Goal: Task Accomplishment & Management: Manage account settings

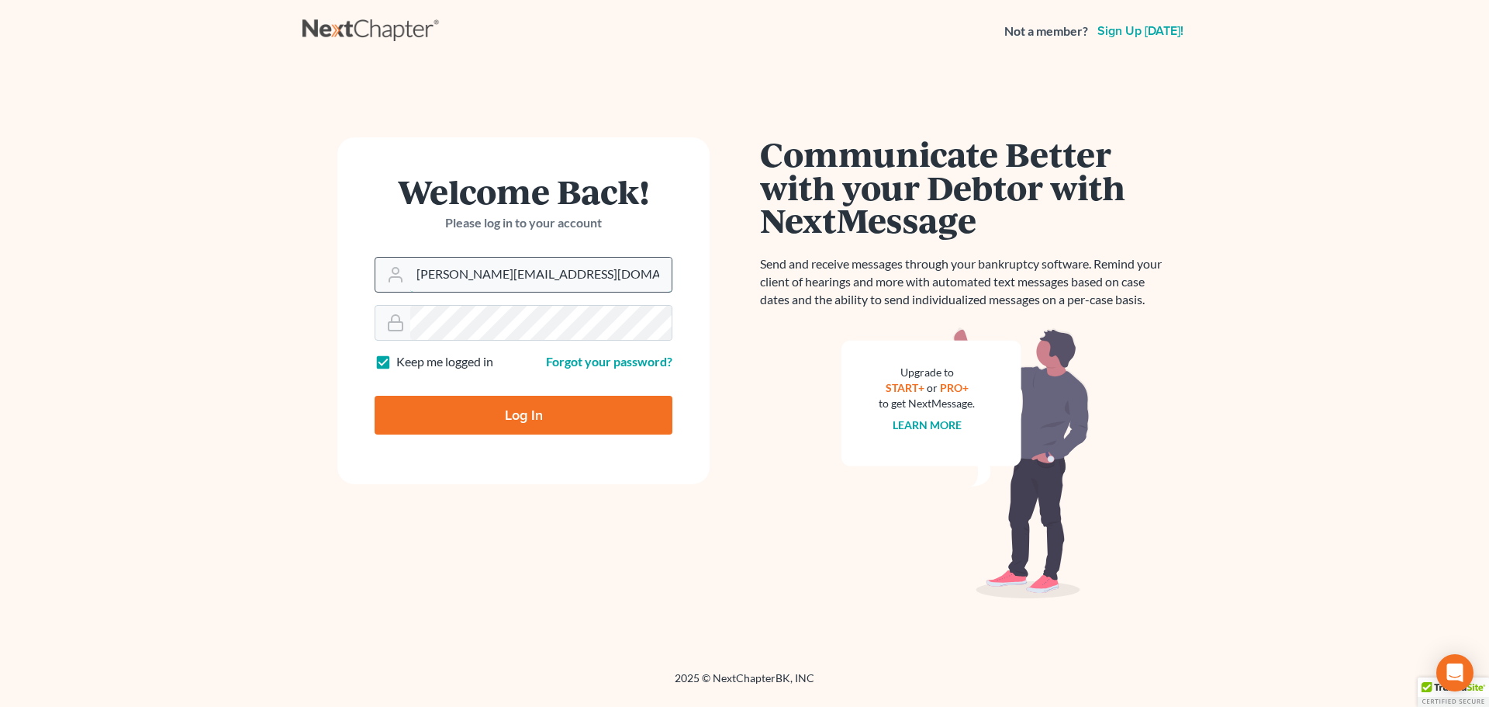
click at [481, 271] on input "[PERSON_NAME][EMAIL_ADDRESS][DOMAIN_NAME]" at bounding box center [540, 275] width 261 height 34
type input "[EMAIL_ADDRESS][DOMAIN_NAME]"
click at [509, 402] on input "Log In" at bounding box center [524, 415] width 298 height 39
type input "Thinking..."
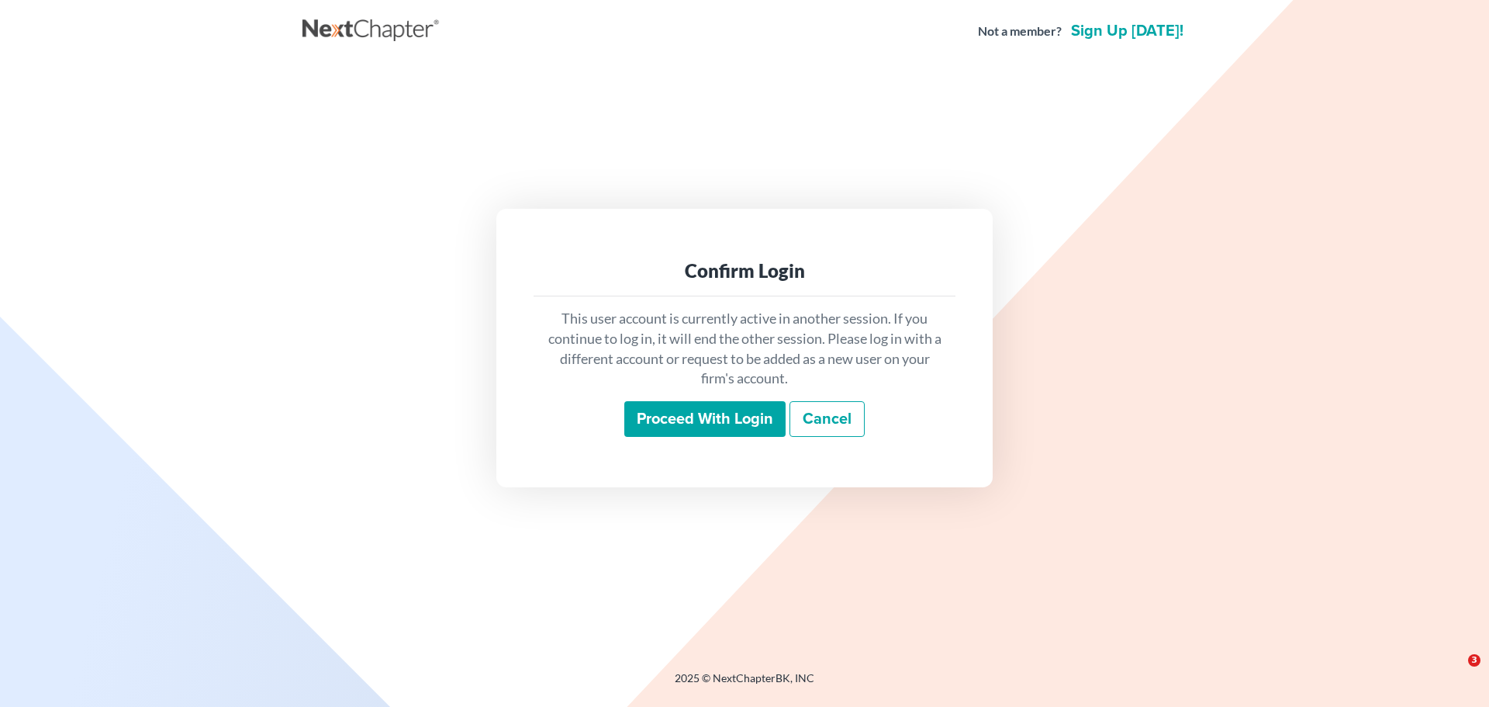
click at [665, 417] on input "Proceed with login" at bounding box center [704, 419] width 161 height 36
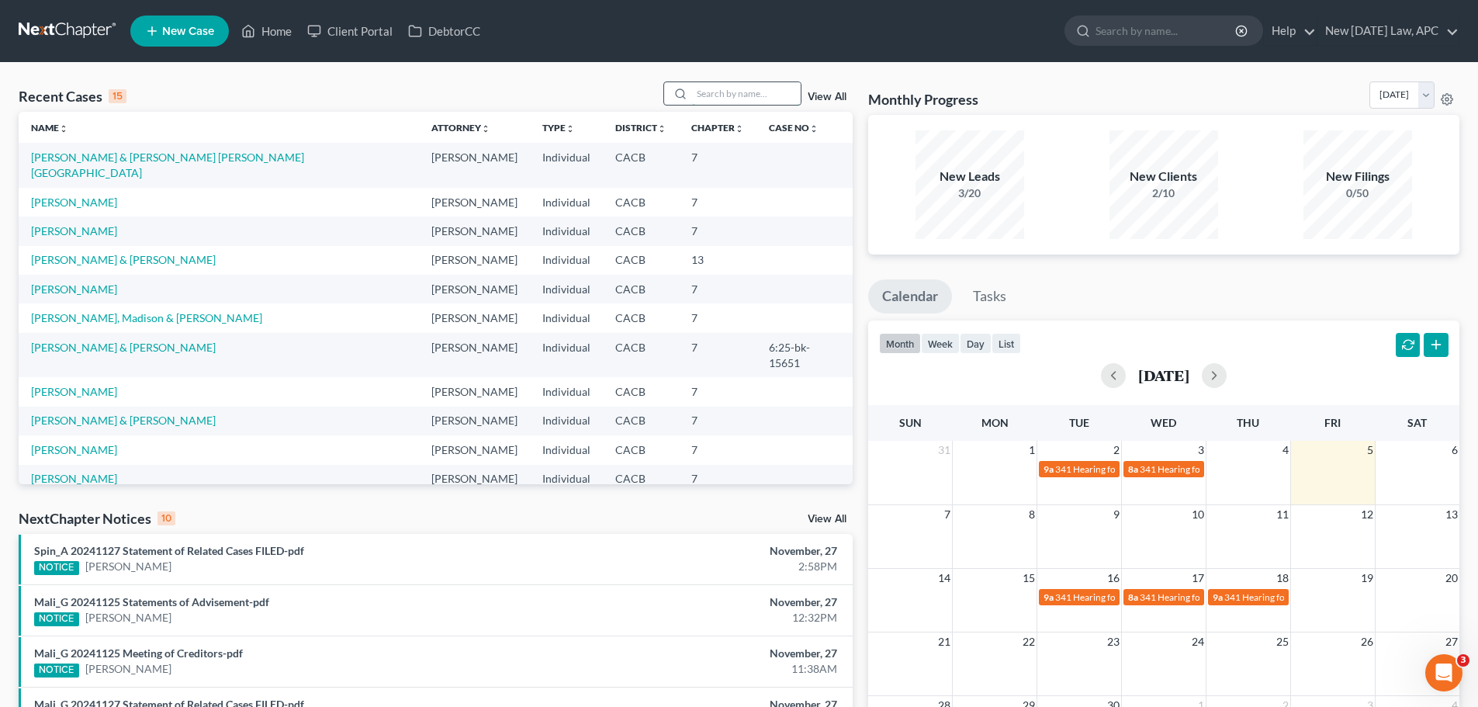
click at [742, 101] on input "search" at bounding box center [746, 93] width 109 height 22
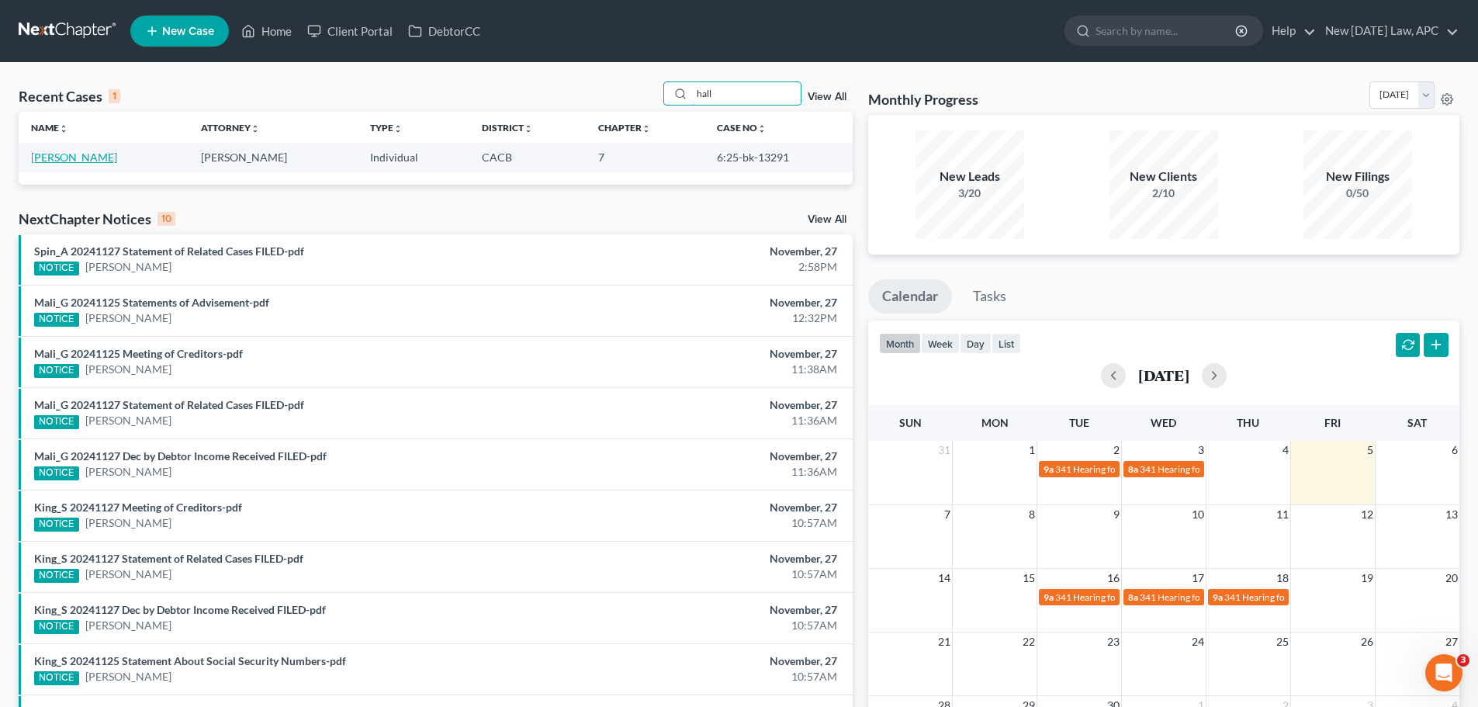
type input "hall"
click at [76, 155] on link "[PERSON_NAME]" at bounding box center [74, 156] width 86 height 13
select select "4"
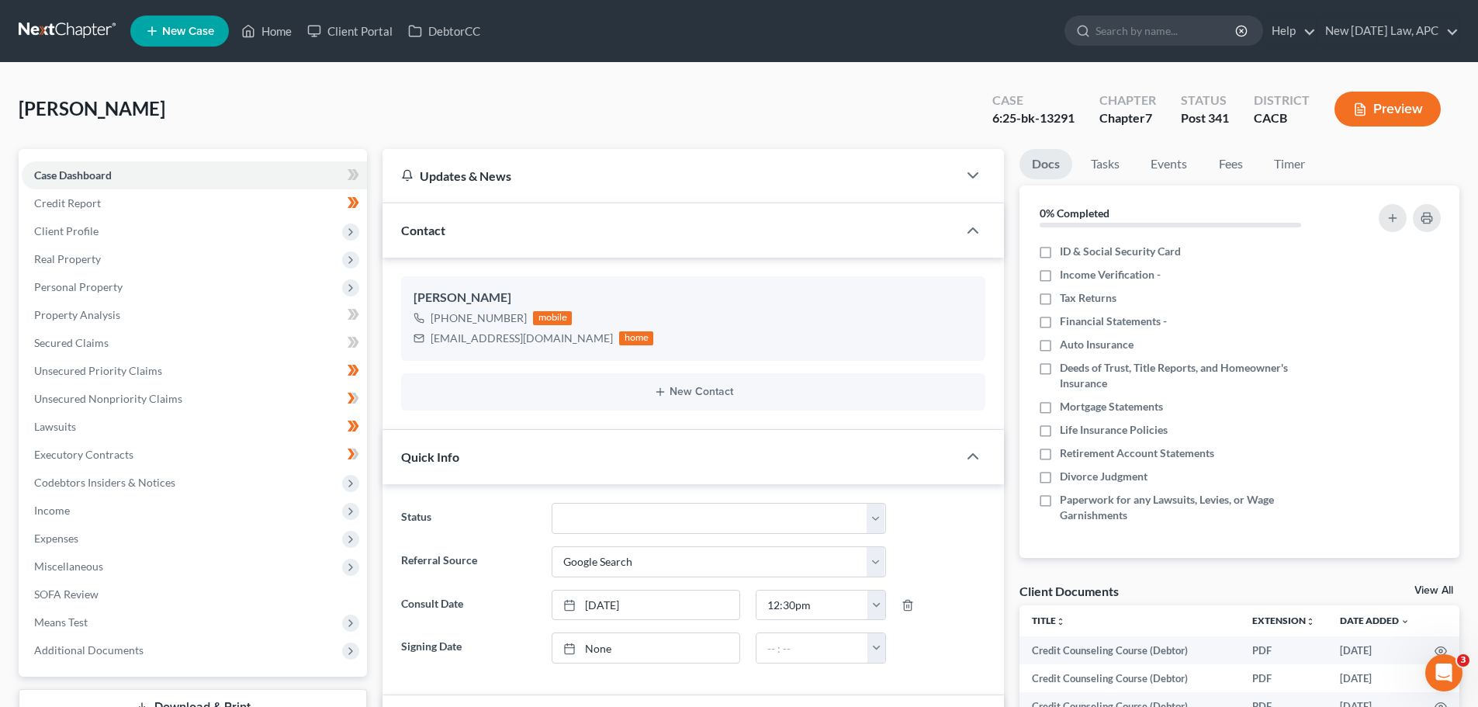
scroll to position [3153, 0]
drag, startPoint x: 991, startPoint y: 118, endPoint x: 1050, endPoint y: 113, distance: 59.1
click at [1080, 113] on div "Case 6:25-bk-13291" at bounding box center [1033, 111] width 107 height 46
copy div "6:25-bk-13291"
click at [94, 227] on span "Client Profile" at bounding box center [66, 230] width 64 height 13
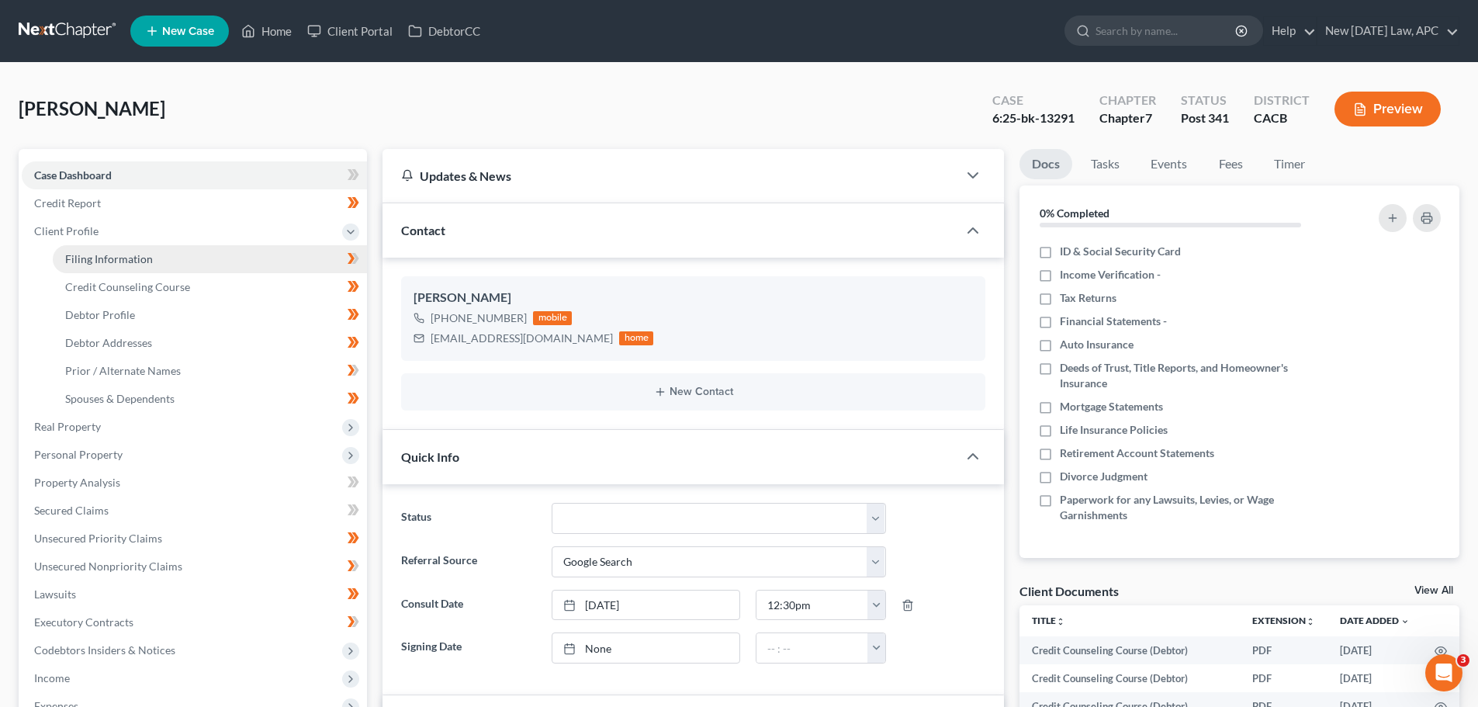
click at [112, 267] on link "Filing Information" at bounding box center [210, 259] width 314 height 28
select select "1"
select select "0"
select select "4"
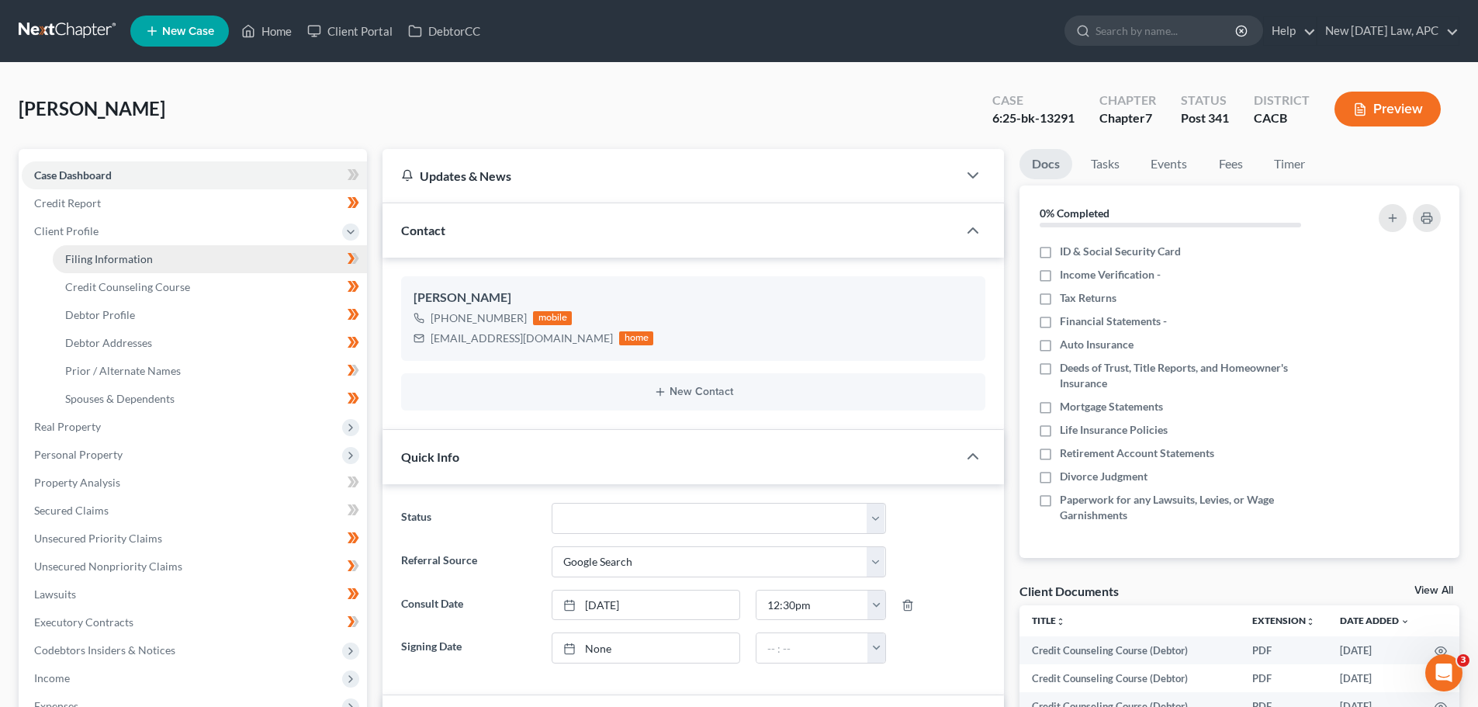
select select "0"
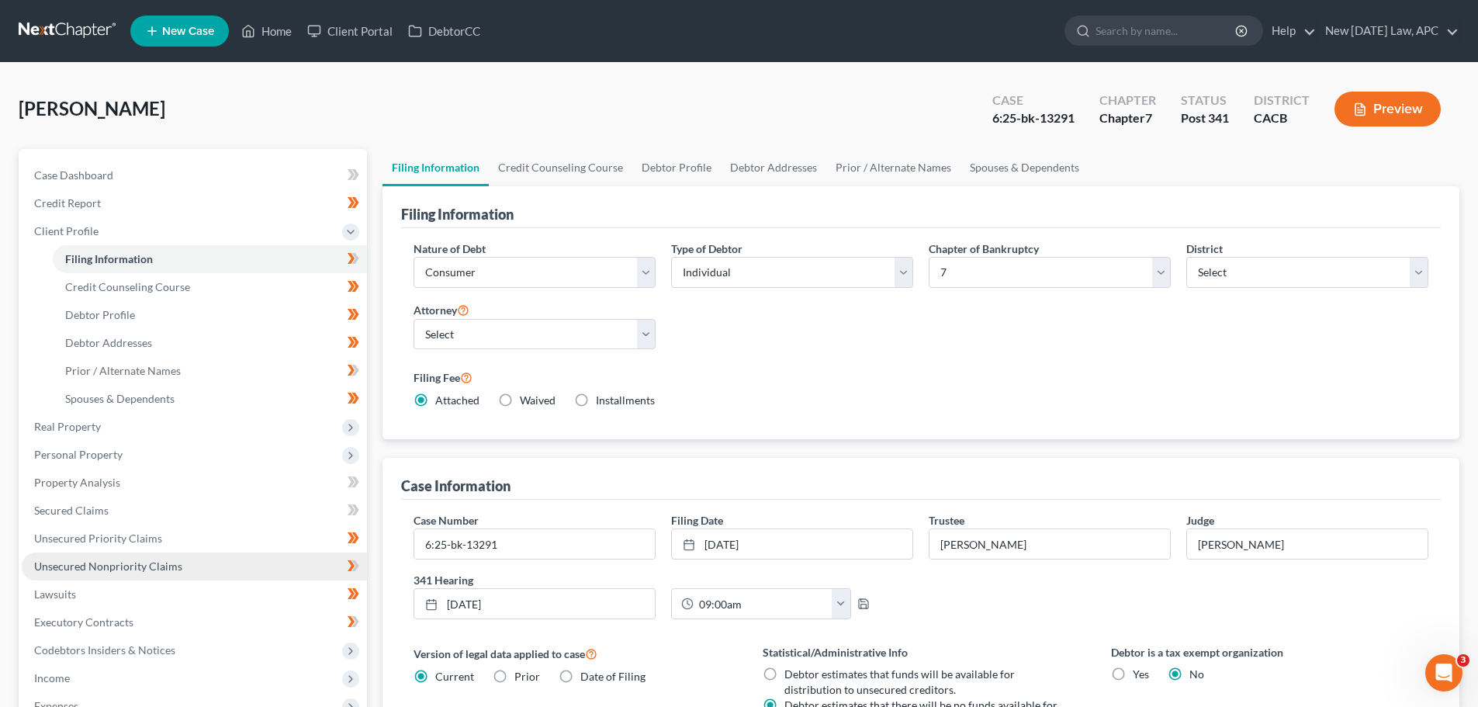
click at [162, 571] on span "Unsecured Nonpriority Claims" at bounding box center [108, 565] width 148 height 13
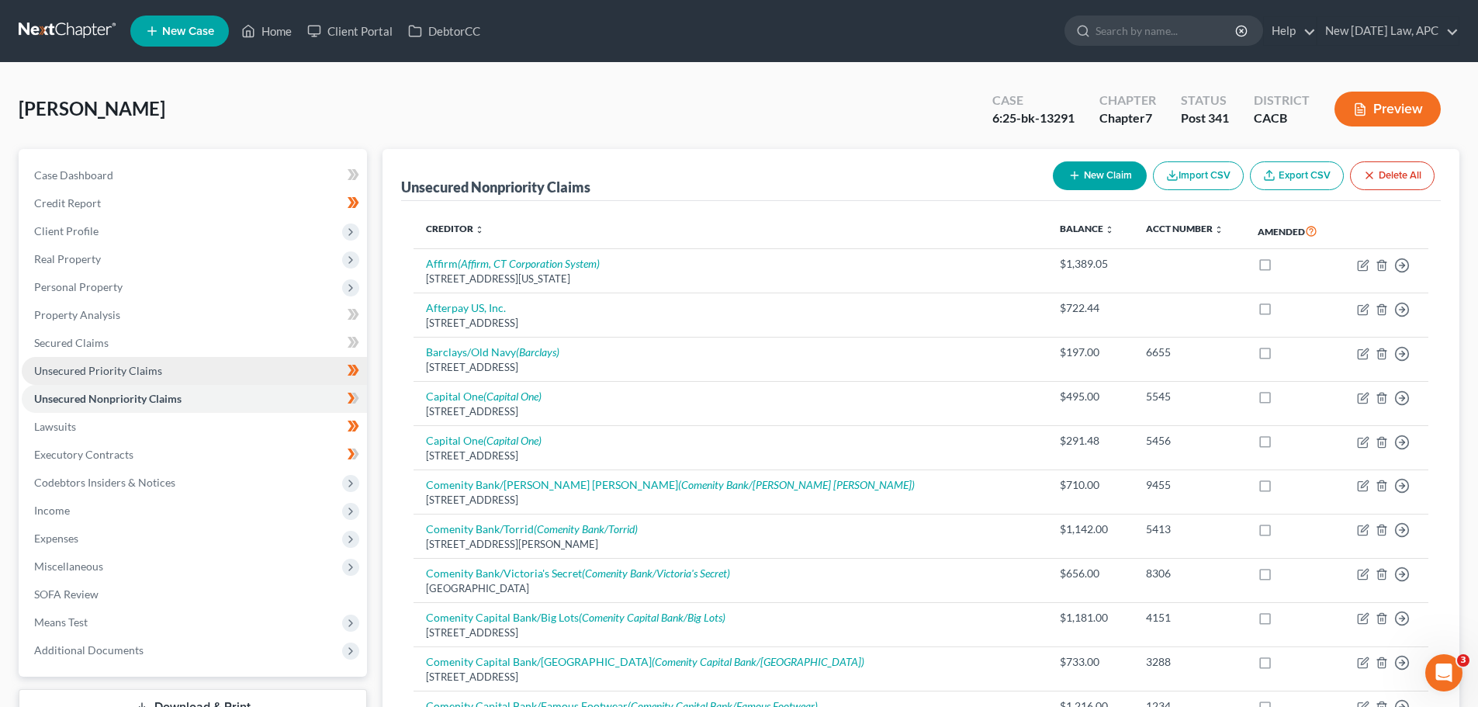
click at [136, 371] on span "Unsecured Priority Claims" at bounding box center [98, 370] width 128 height 13
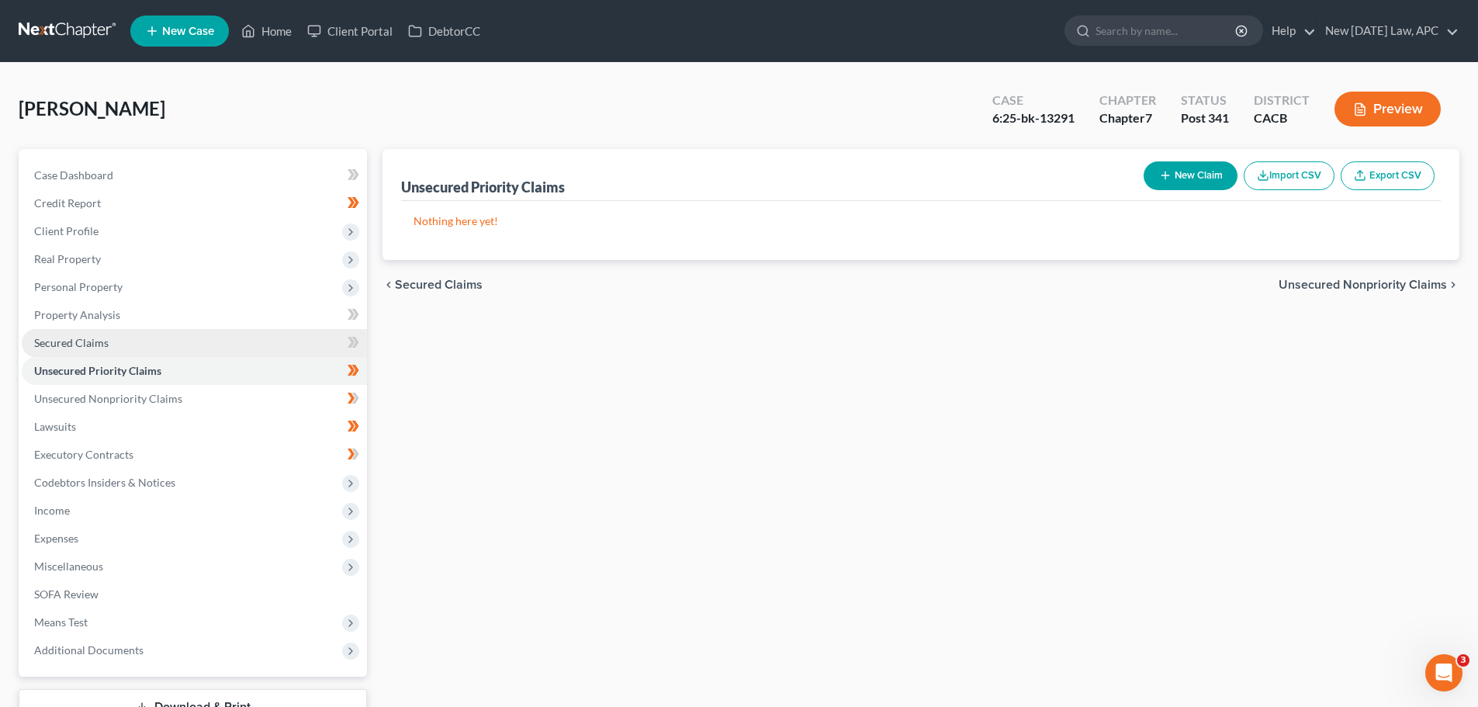
click at [127, 344] on link "Secured Claims" at bounding box center [194, 343] width 345 height 28
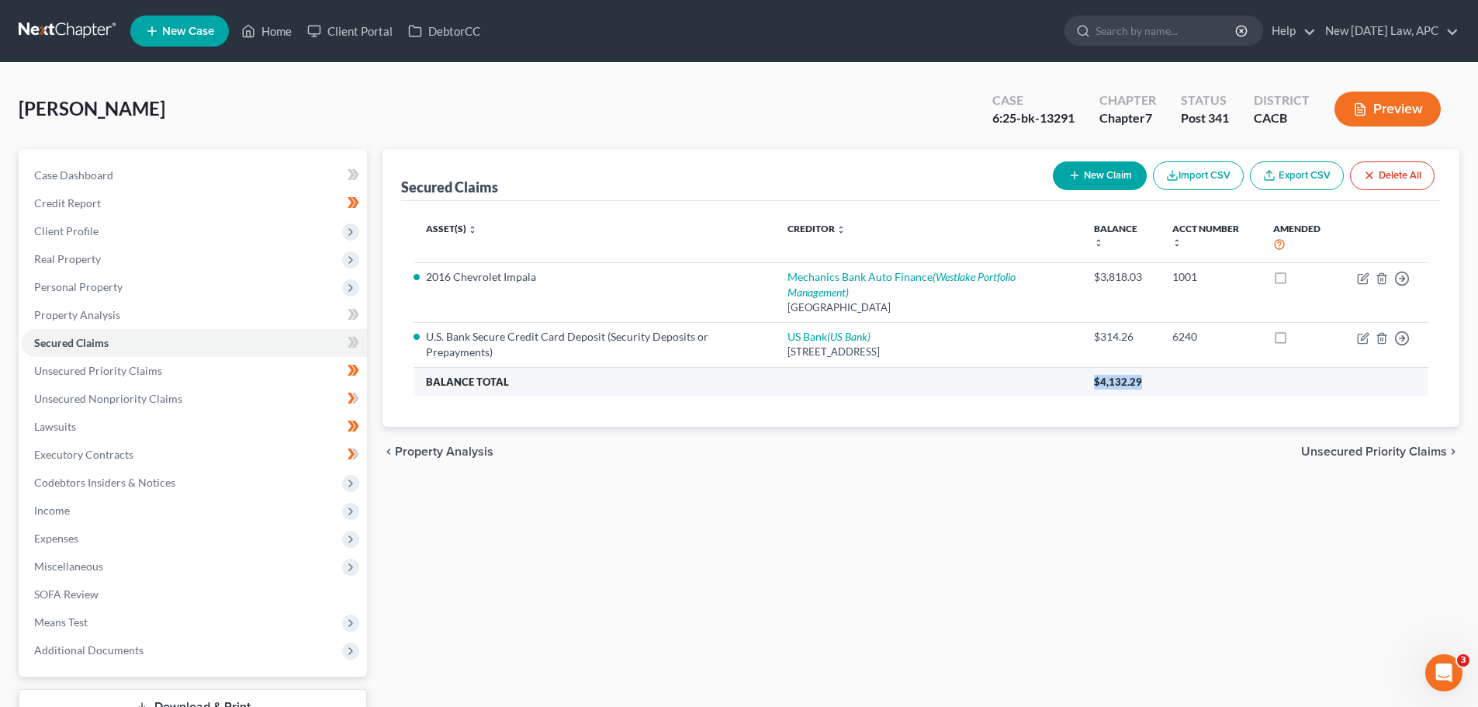
drag, startPoint x: 1160, startPoint y: 376, endPoint x: 1071, endPoint y: 376, distance: 89.2
click at [1071, 376] on tr "Balance Total $4,132.29" at bounding box center [920, 381] width 1015 height 28
copy tr "$4,132.29"
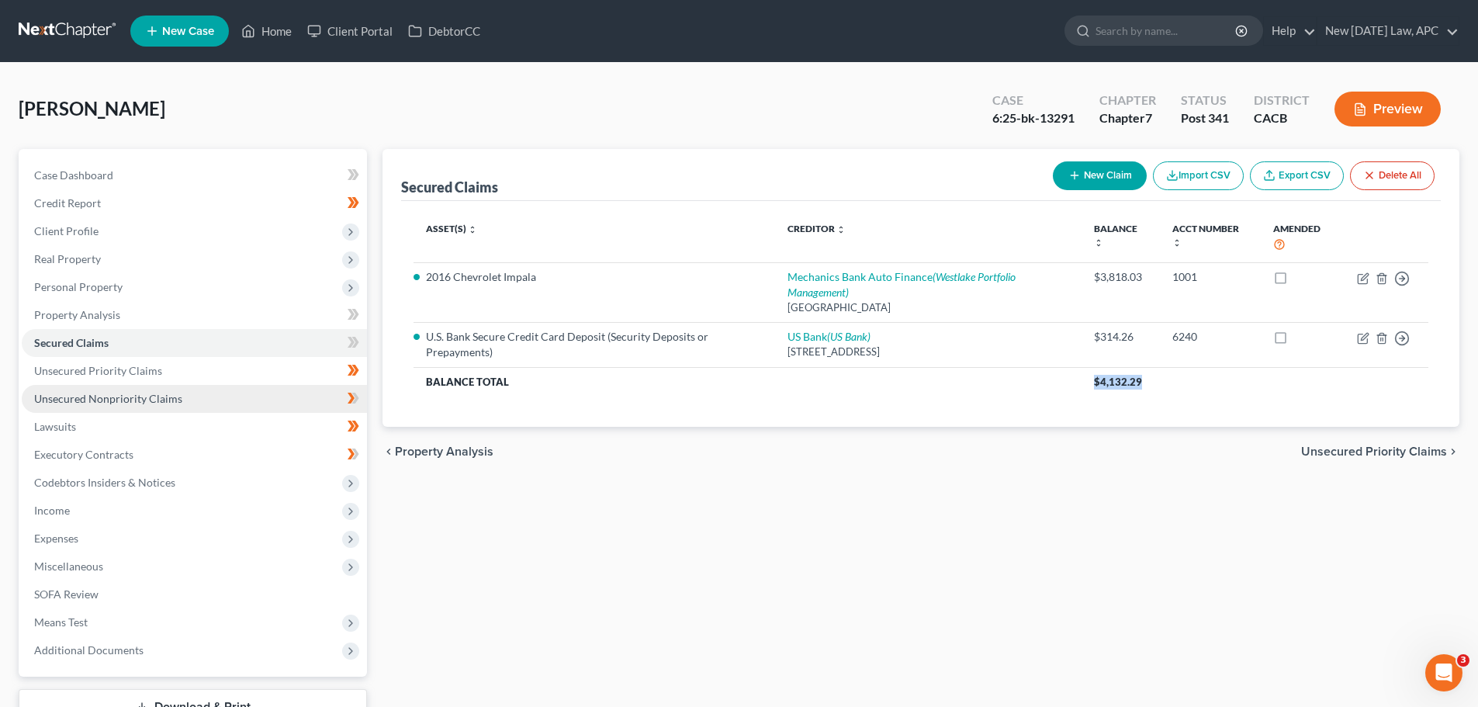
drag, startPoint x: 147, startPoint y: 394, endPoint x: 330, endPoint y: 387, distance: 184.0
click at [147, 394] on span "Unsecured Nonpriority Claims" at bounding box center [108, 398] width 148 height 13
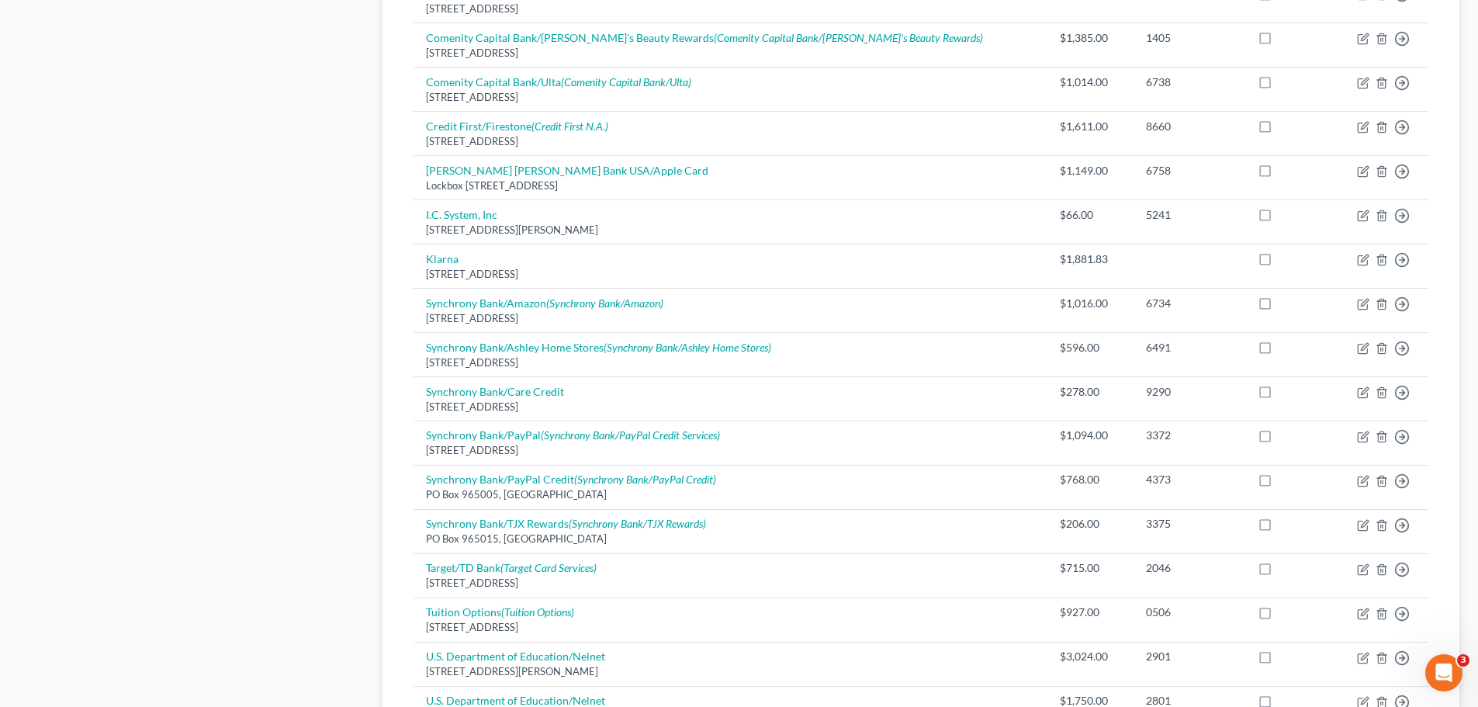
scroll to position [992, 0]
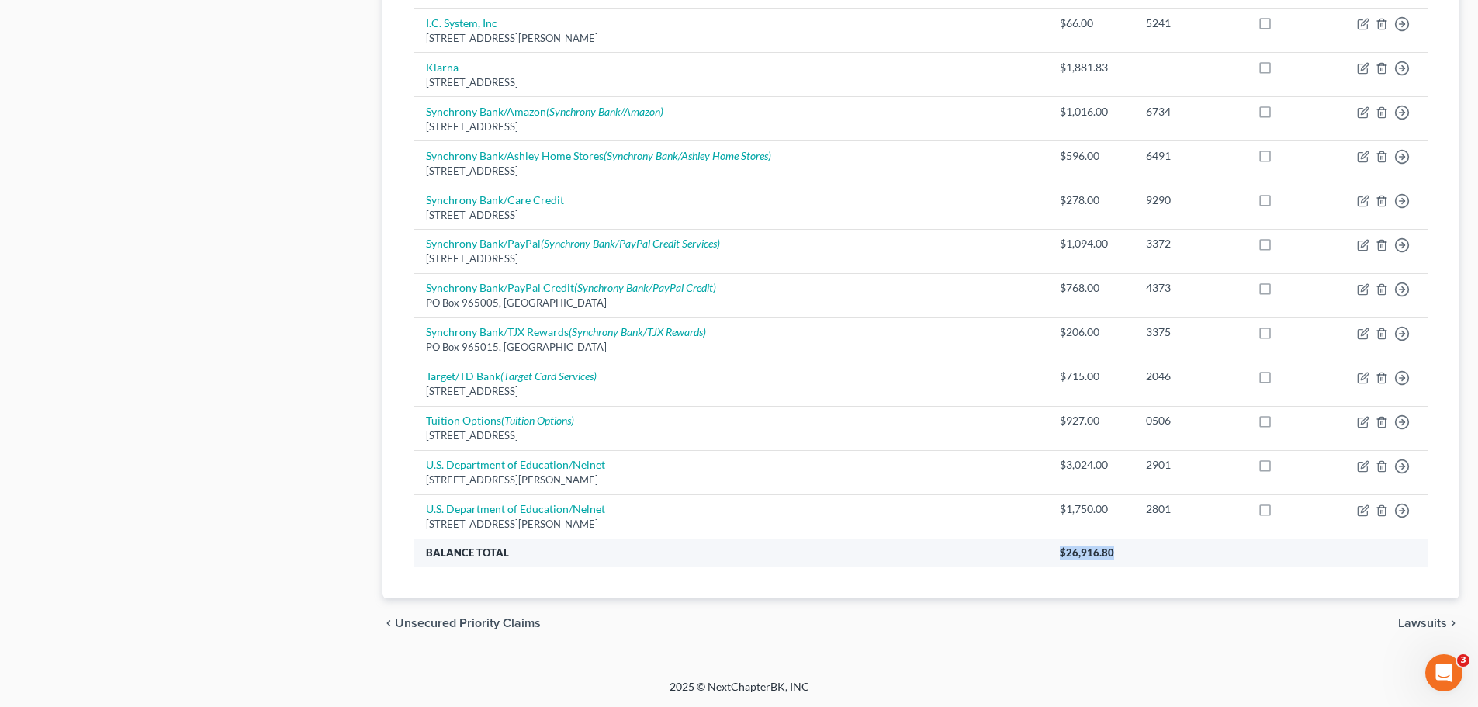
drag, startPoint x: 1072, startPoint y: 548, endPoint x: 1001, endPoint y: 556, distance: 71.8
click at [1047, 556] on th "$26,916.80" at bounding box center [1237, 552] width 381 height 28
copy span "$26,916.80"
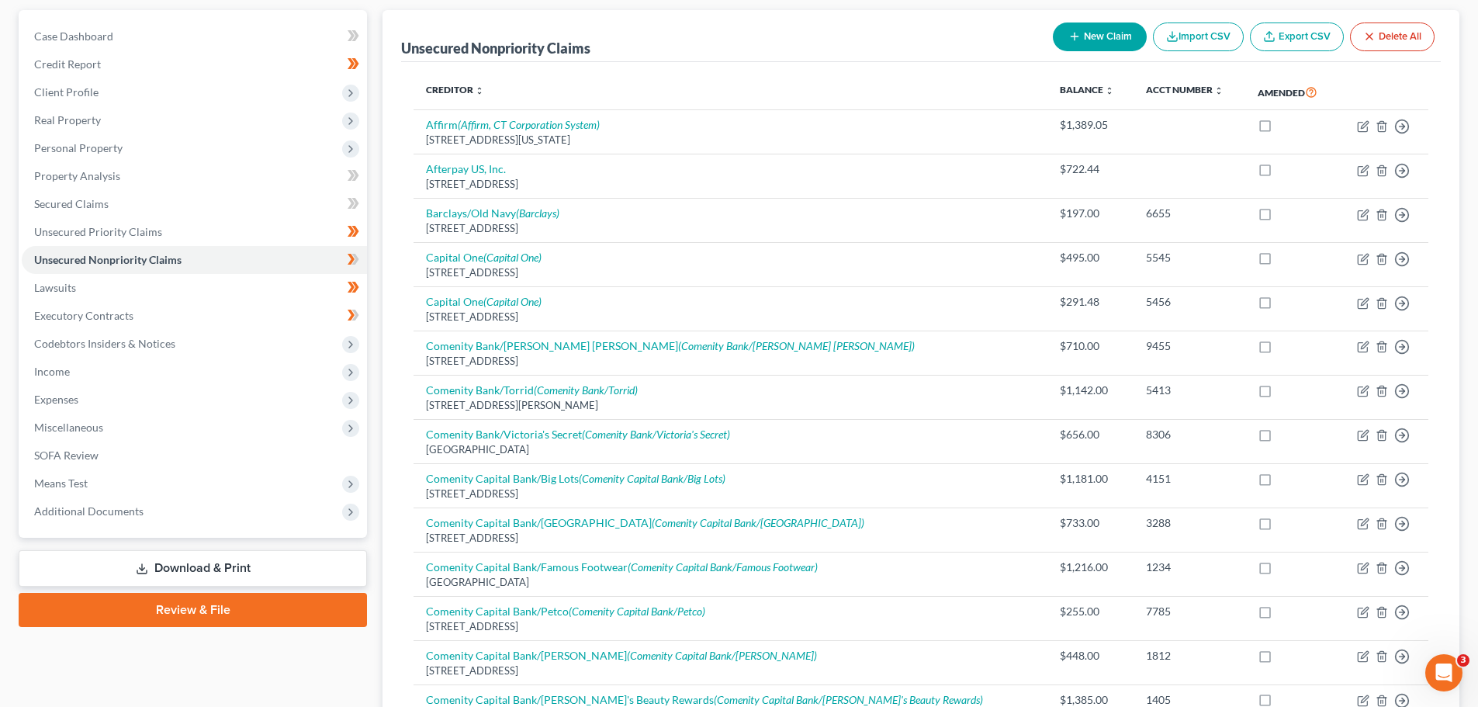
scroll to position [0, 0]
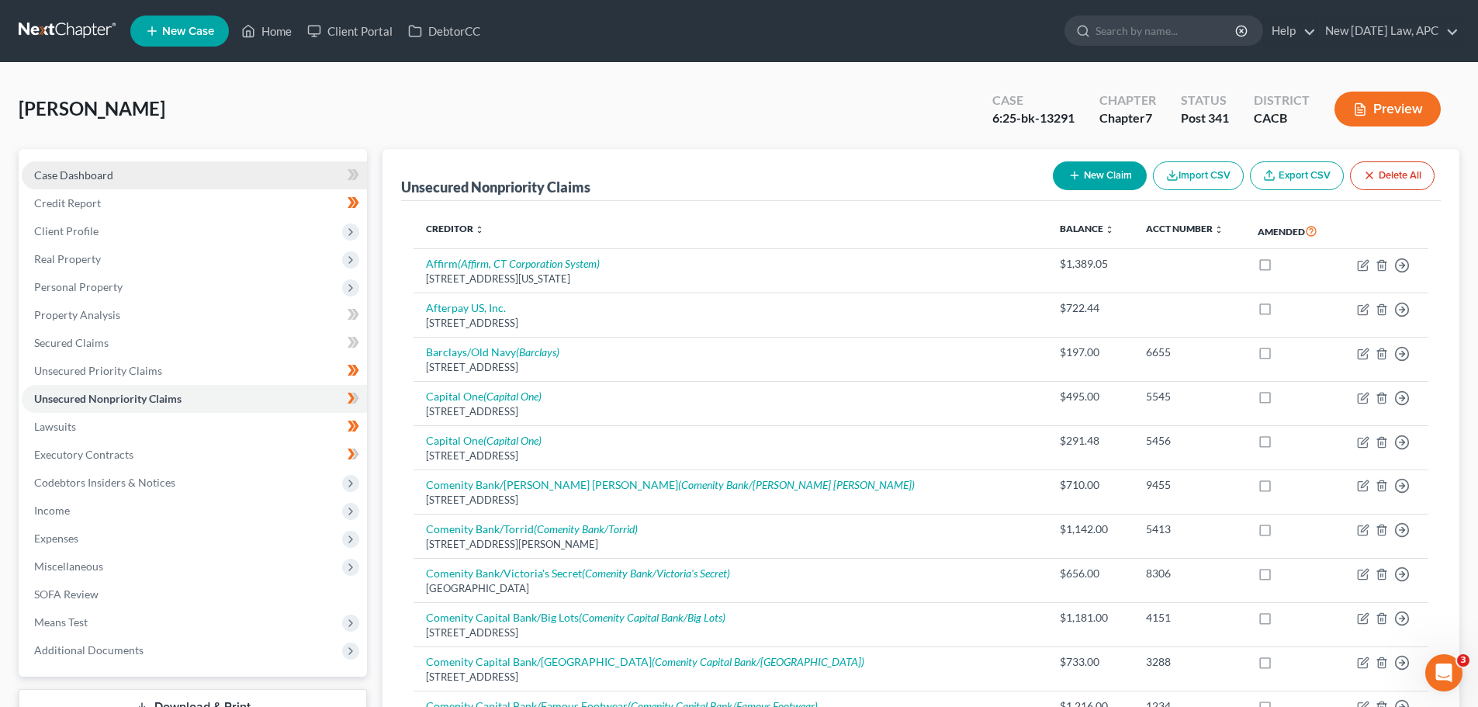
click at [93, 172] on span "Case Dashboard" at bounding box center [73, 174] width 79 height 13
select select "4"
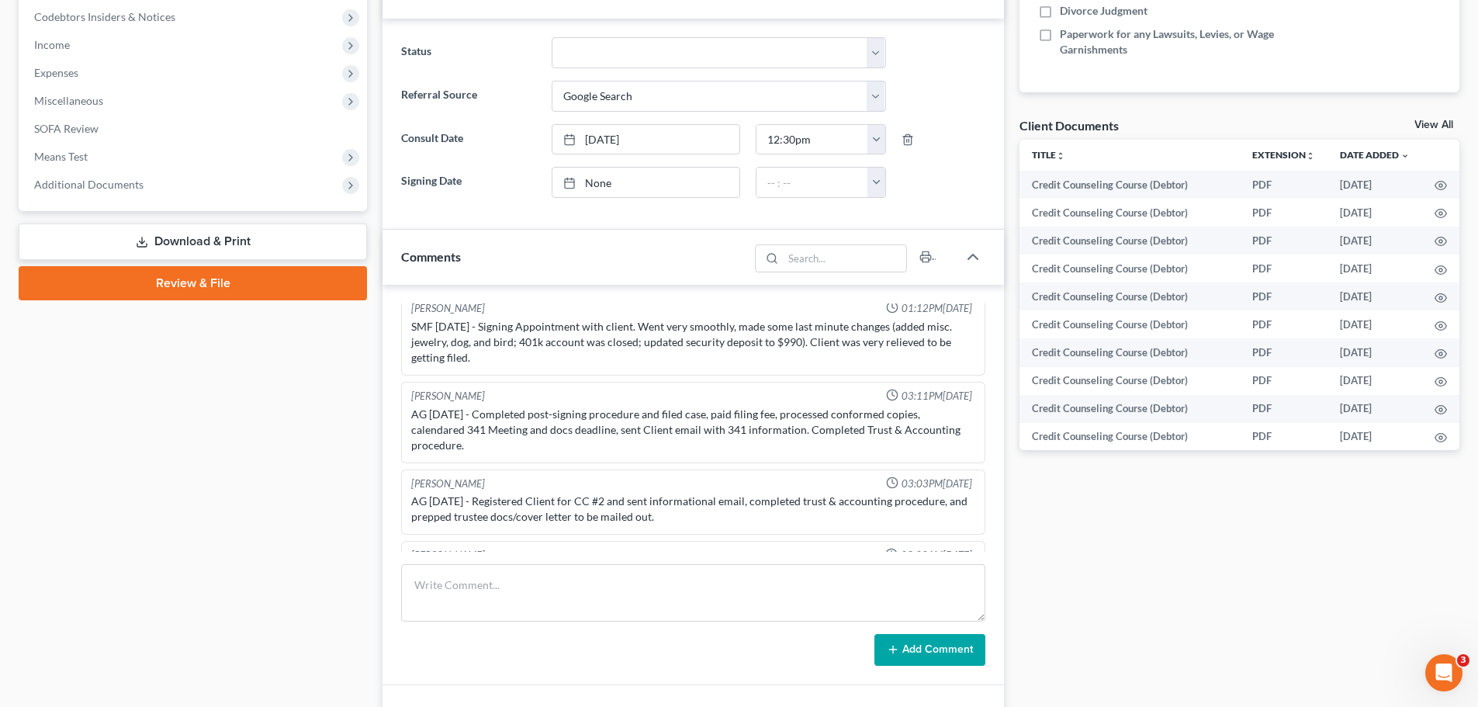
scroll to position [3153, 0]
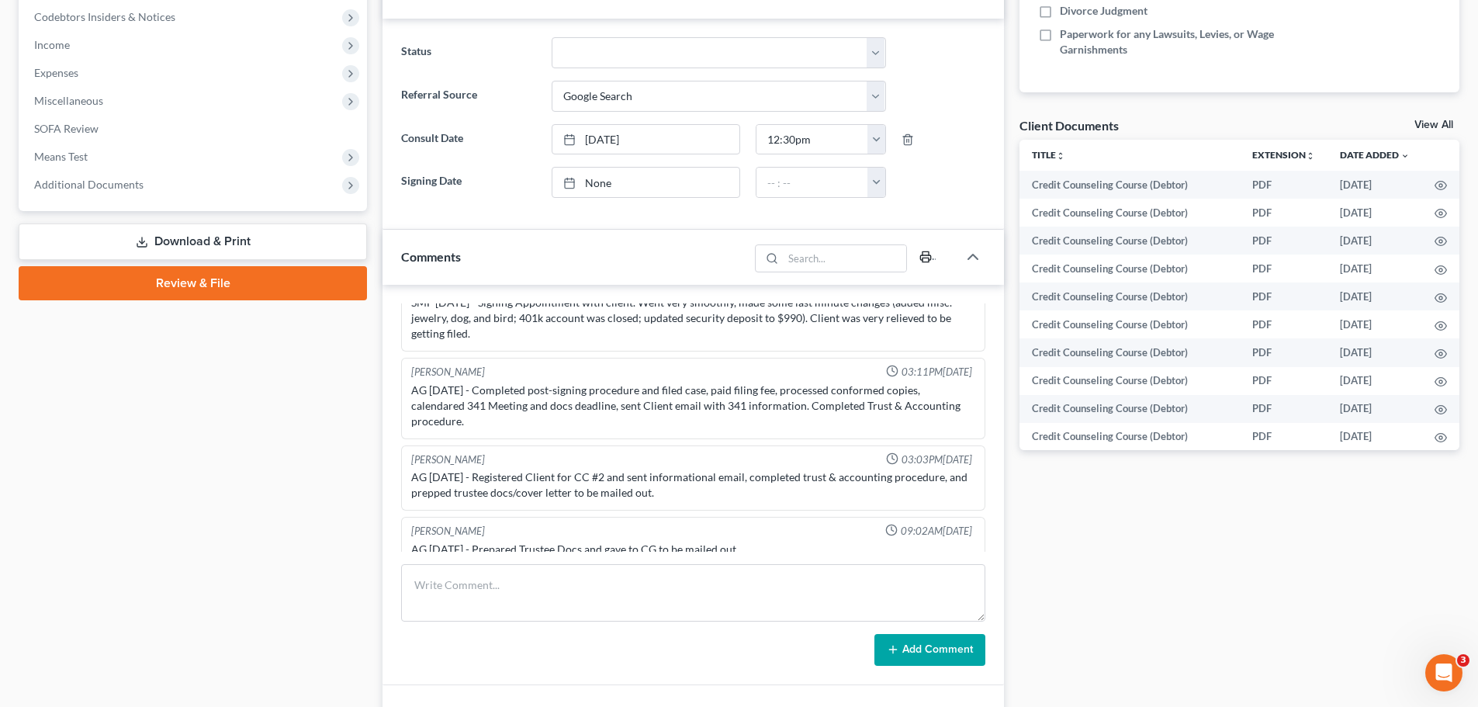
click at [921, 259] on icon "button" at bounding box center [925, 257] width 12 height 12
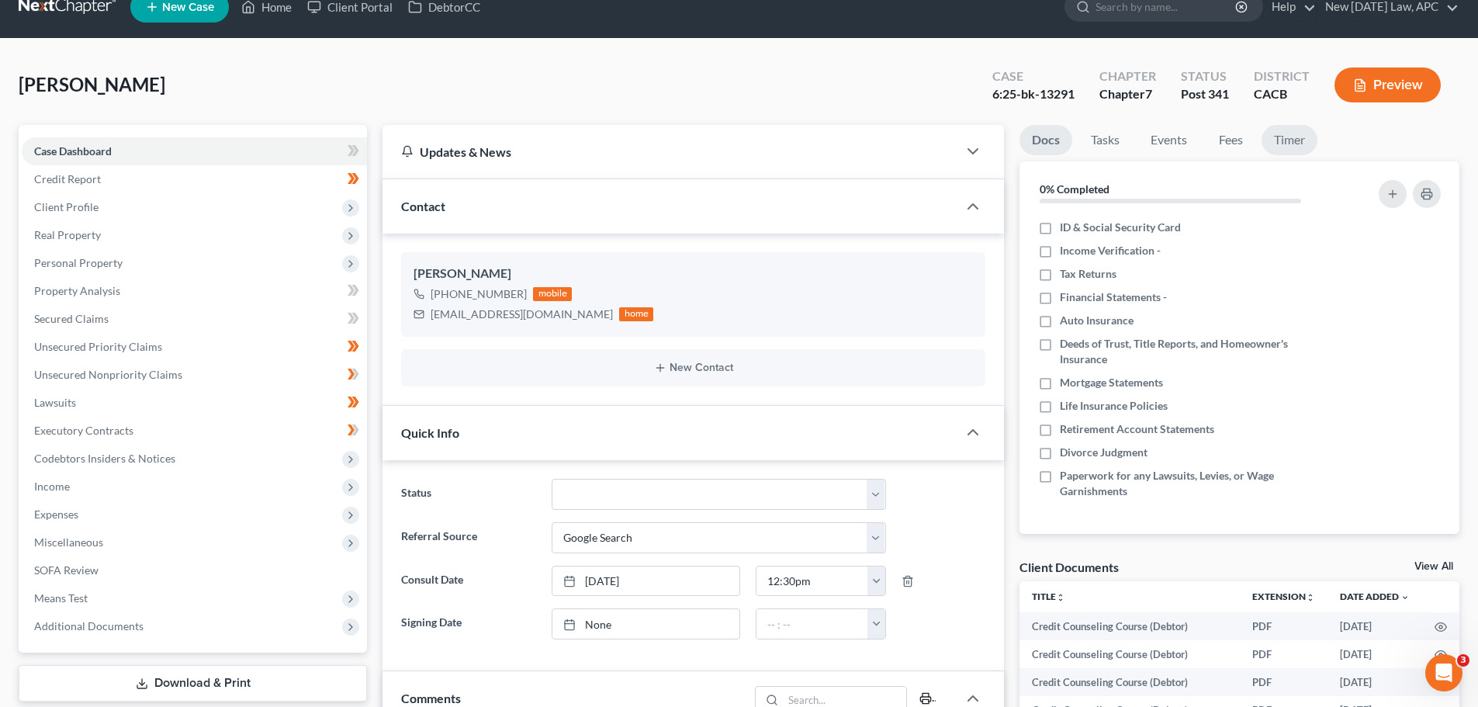
scroll to position [0, 0]
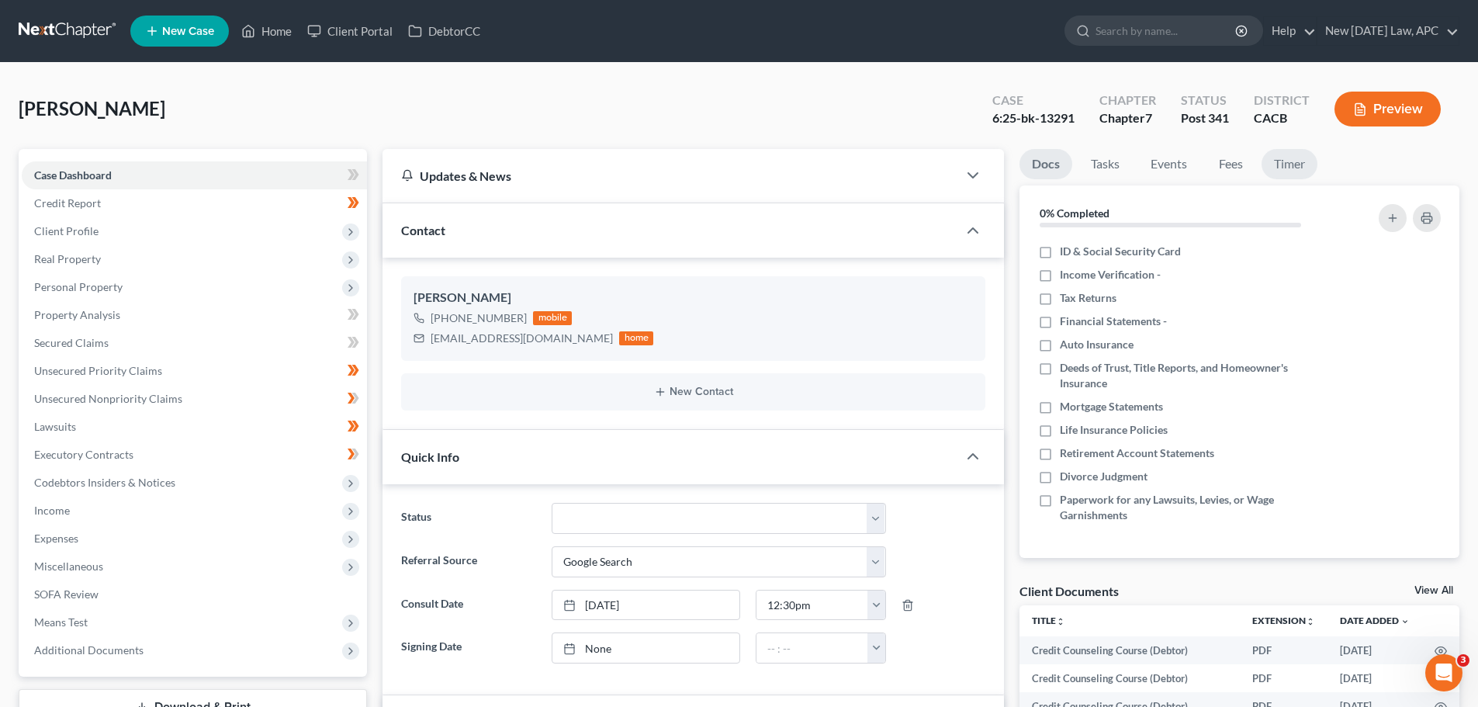
drag, startPoint x: 1297, startPoint y: 164, endPoint x: 1358, endPoint y: 241, distance: 98.4
click at [1297, 164] on link "Timer" at bounding box center [1289, 164] width 56 height 30
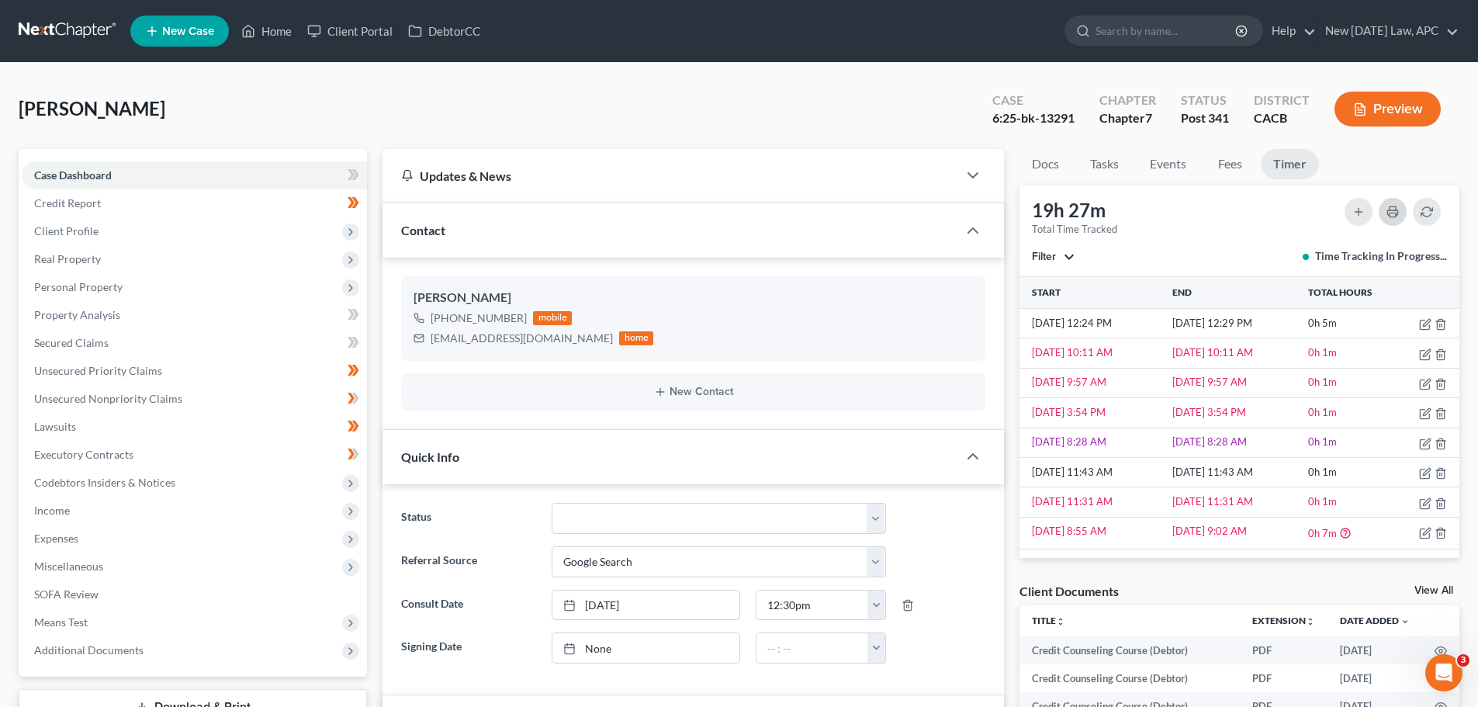
click at [1392, 218] on button "button" at bounding box center [1392, 212] width 28 height 28
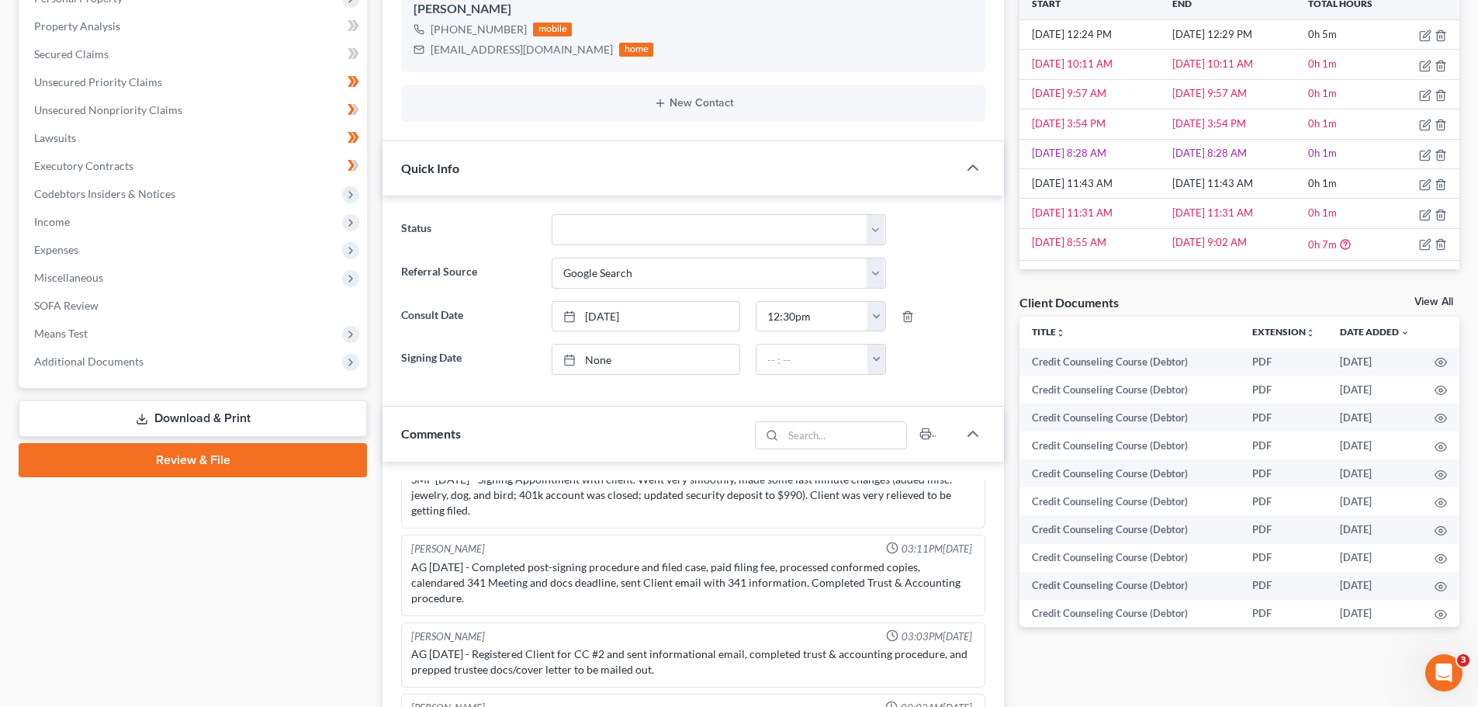
scroll to position [310, 0]
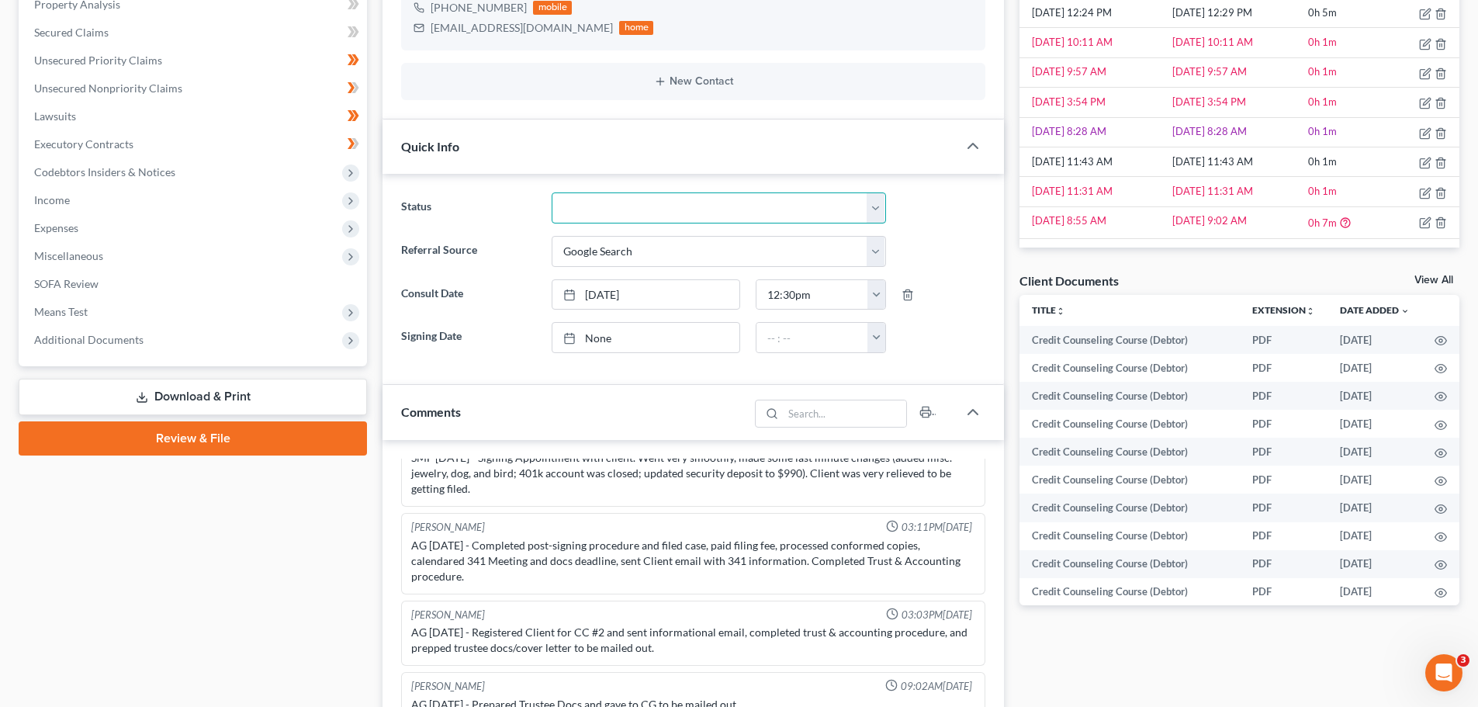
click at [584, 217] on select "Discharged Dismissed Filed / Pre 341 HOLD - Payment Plan Inactive In Progress O…" at bounding box center [719, 207] width 334 height 31
click at [584, 203] on select "Discharged Dismissed Filed / Pre 341 HOLD - Payment Plan Inactive In Progress O…" at bounding box center [719, 207] width 334 height 31
select select "0"
click at [552, 192] on select "Discharged Dismissed Filed / Pre 341 HOLD - Payment Plan Inactive In Progress O…" at bounding box center [719, 207] width 334 height 31
click at [531, 236] on label "Referral Source" at bounding box center [468, 251] width 150 height 31
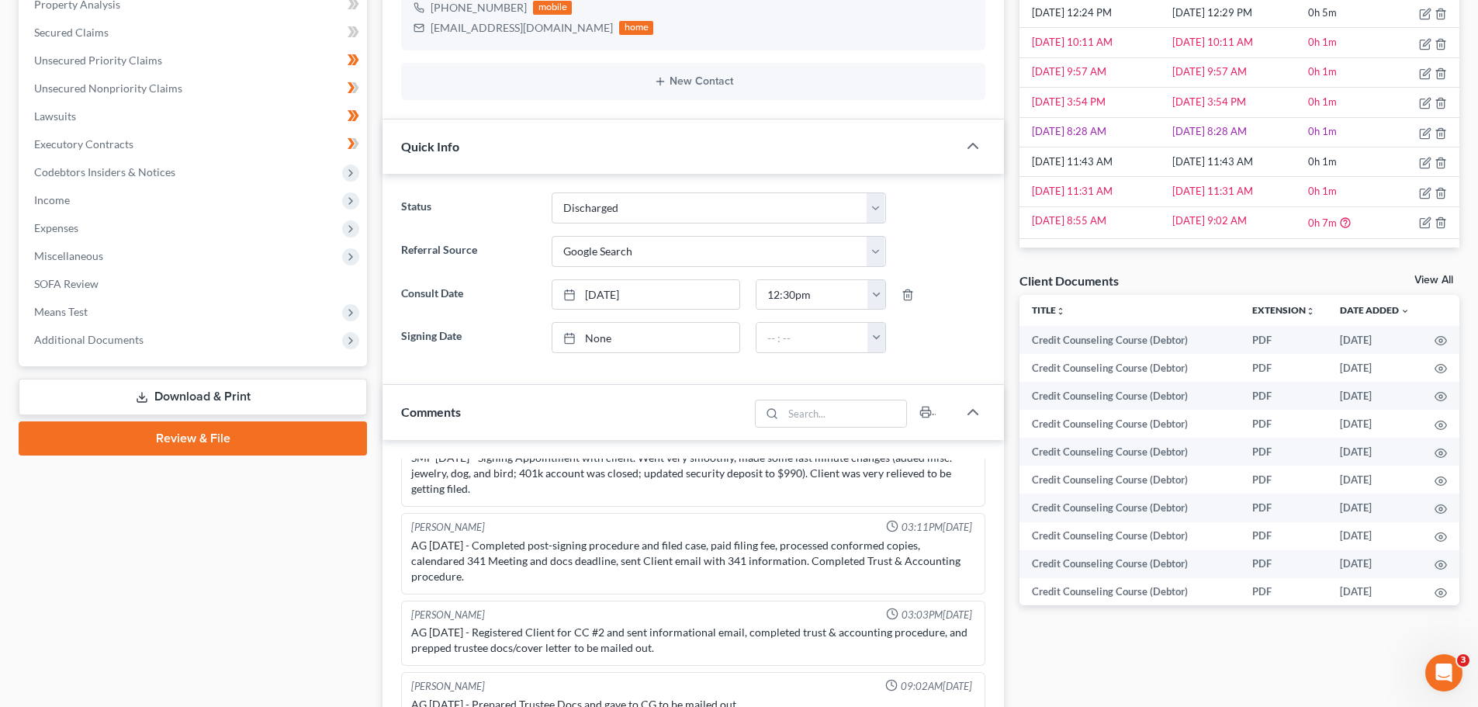
scroll to position [0, 0]
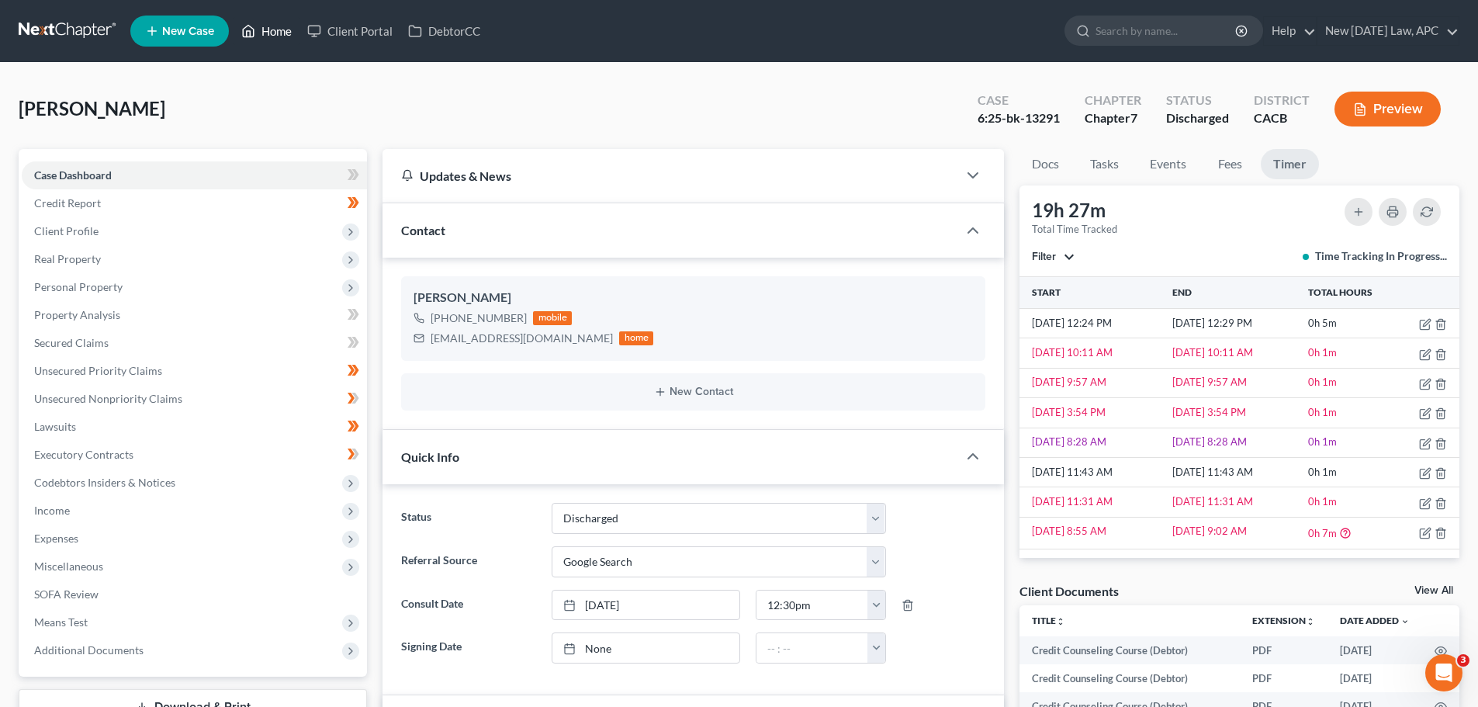
click at [269, 36] on link "Home" at bounding box center [266, 31] width 66 height 28
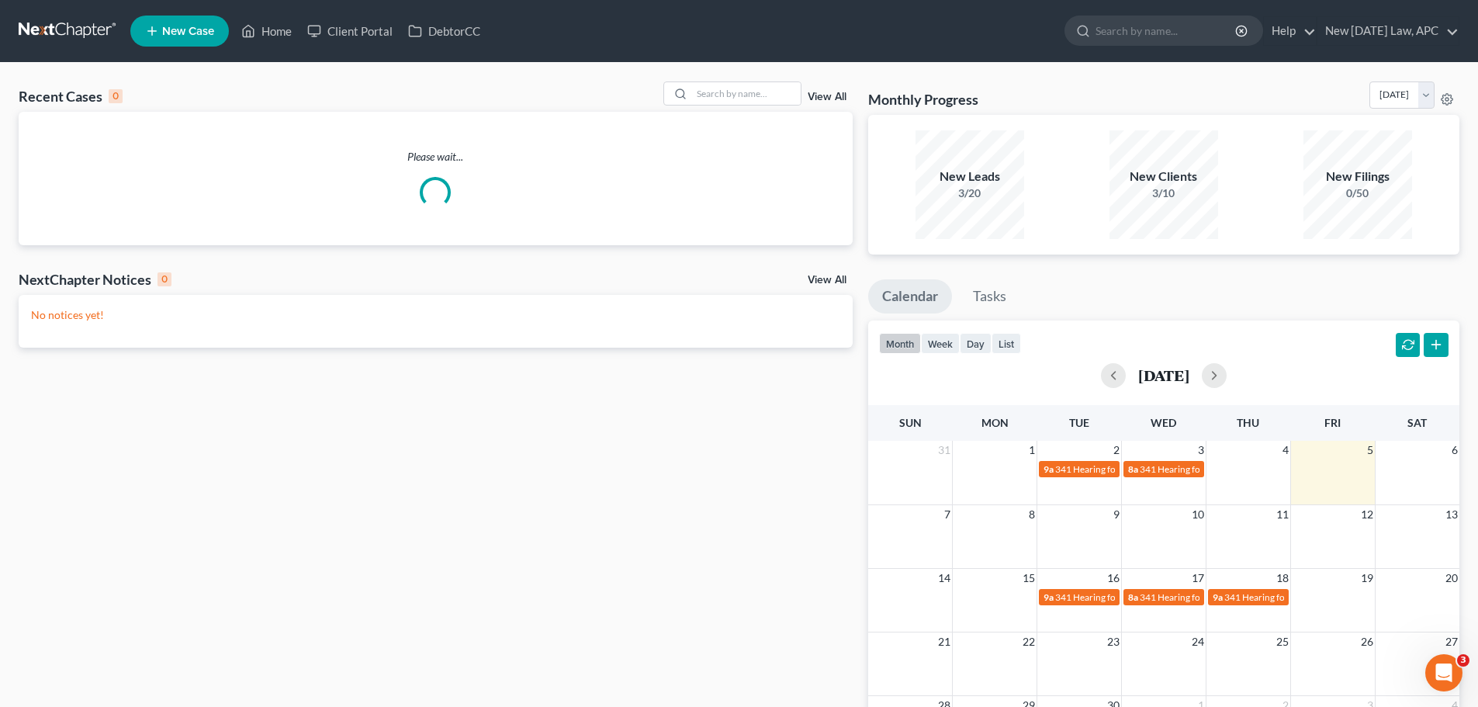
click at [837, 92] on link "View All" at bounding box center [827, 97] width 39 height 11
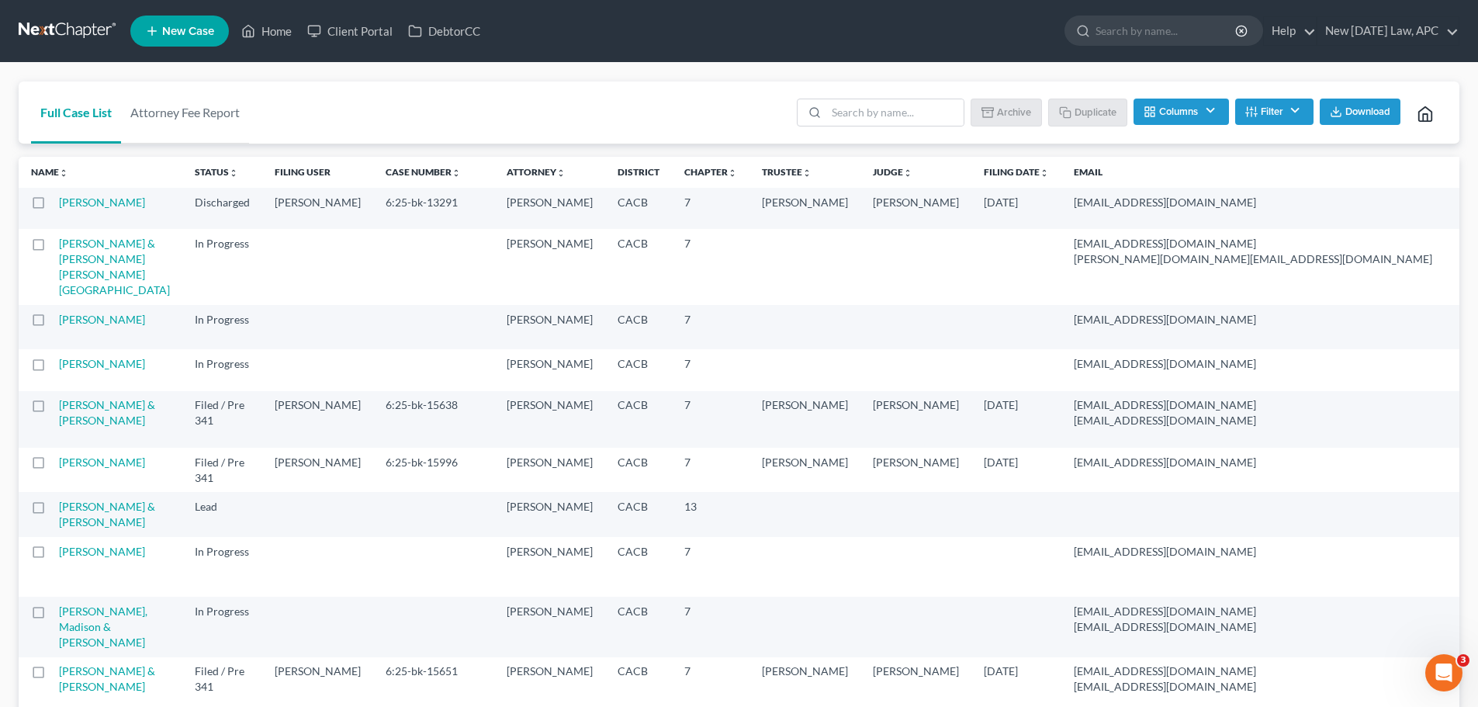
click at [53, 206] on label at bounding box center [53, 206] width 0 height 0
click at [59, 203] on input "checkbox" at bounding box center [64, 200] width 10 height 10
click at [991, 108] on icon "button" at bounding box center [990, 111] width 12 height 12
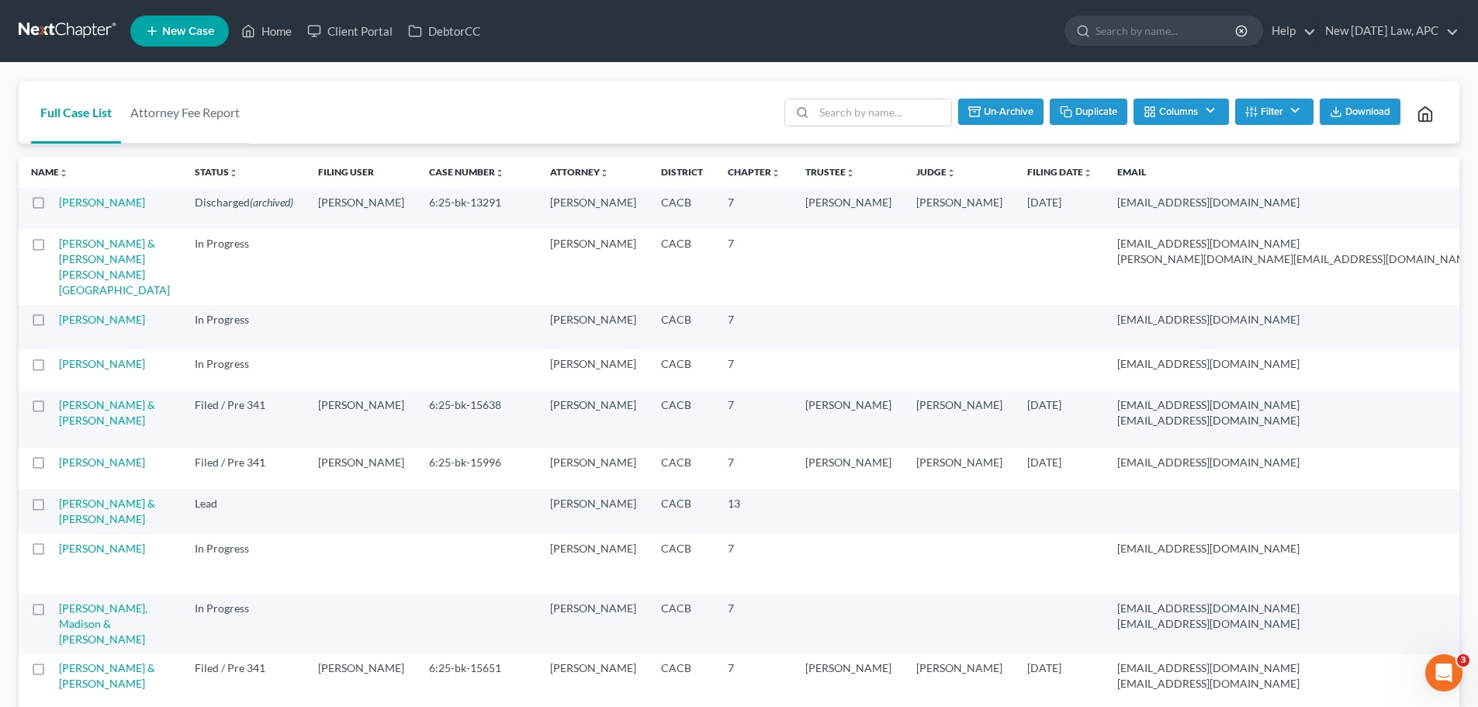
checkbox input "false"
click at [257, 35] on link "Home" at bounding box center [266, 31] width 66 height 28
